Goal: Task Accomplishment & Management: Manage account settings

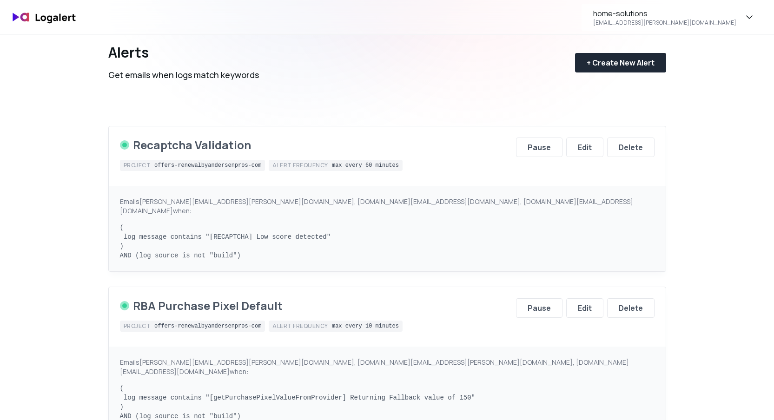
scroll to position [29, 0]
click at [587, 148] on div "Edit" at bounding box center [585, 146] width 14 height 11
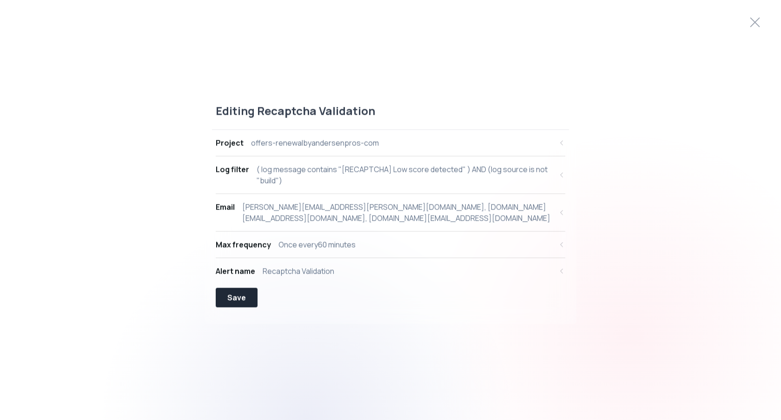
click at [331, 169] on div "( log message contains "[RECAPTCHA] Low score detected" ) AND (log source is no…" at bounding box center [405, 175] width 296 height 22
select select "message"
select select "CONTAINS"
select select "AND"
select select "source"
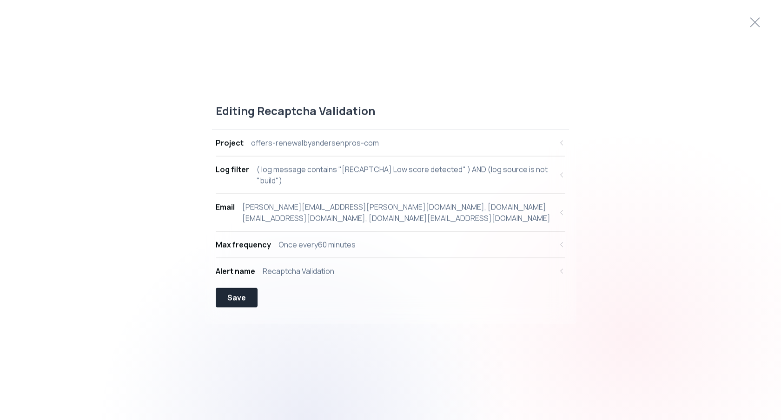
select select "NOT_EQUALS"
select select "build"
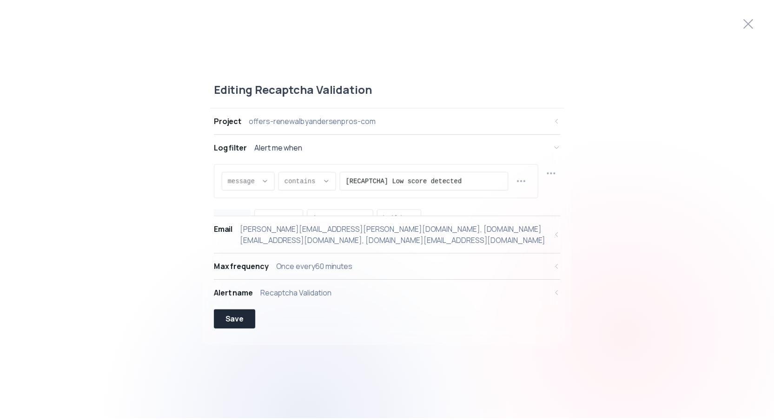
scroll to position [9, 0]
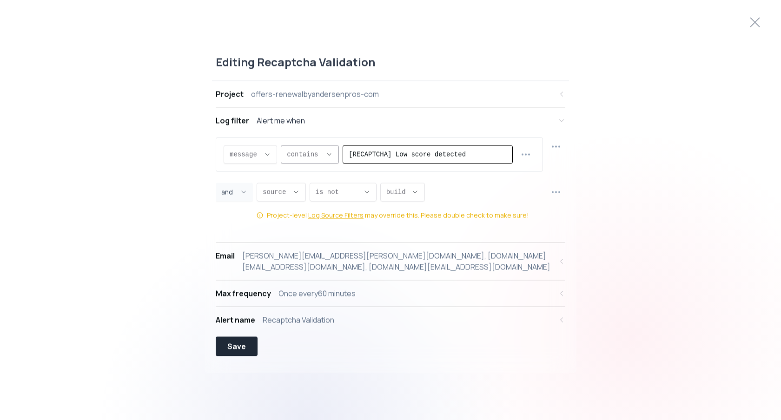
drag, startPoint x: 484, startPoint y: 158, endPoint x: 321, endPoint y: 155, distance: 163.2
click at [321, 155] on div "message message message proxy.statusCode proxy.path [DOMAIN_NAME] [DOMAIN_NAME]…" at bounding box center [368, 155] width 289 height 19
paste input "MONITOR]"
type input "[RECAPTCHA MONITOR]"
click at [148, 186] on div "Editing Recaptcha Validation Project offers-renewalbyandersenpros-com Log filte…" at bounding box center [390, 210] width 781 height 333
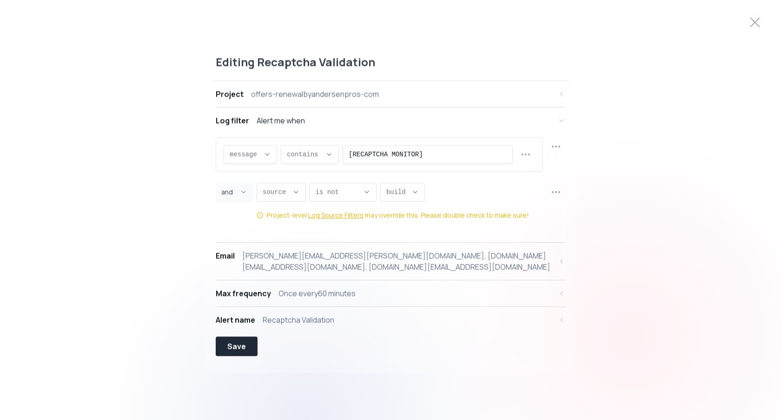
click at [328, 290] on div "Once every 60 minutes" at bounding box center [316, 293] width 77 height 11
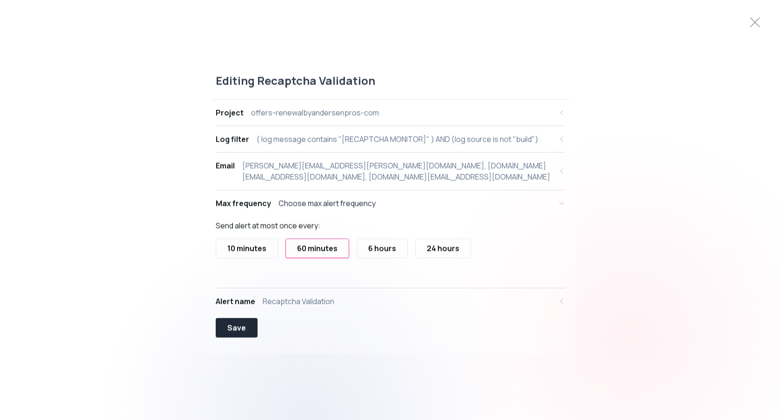
click at [265, 246] on div "10 minutes" at bounding box center [246, 248] width 39 height 11
click at [236, 329] on div "Save" at bounding box center [236, 328] width 19 height 11
